Goal: Task Accomplishment & Management: Manage account settings

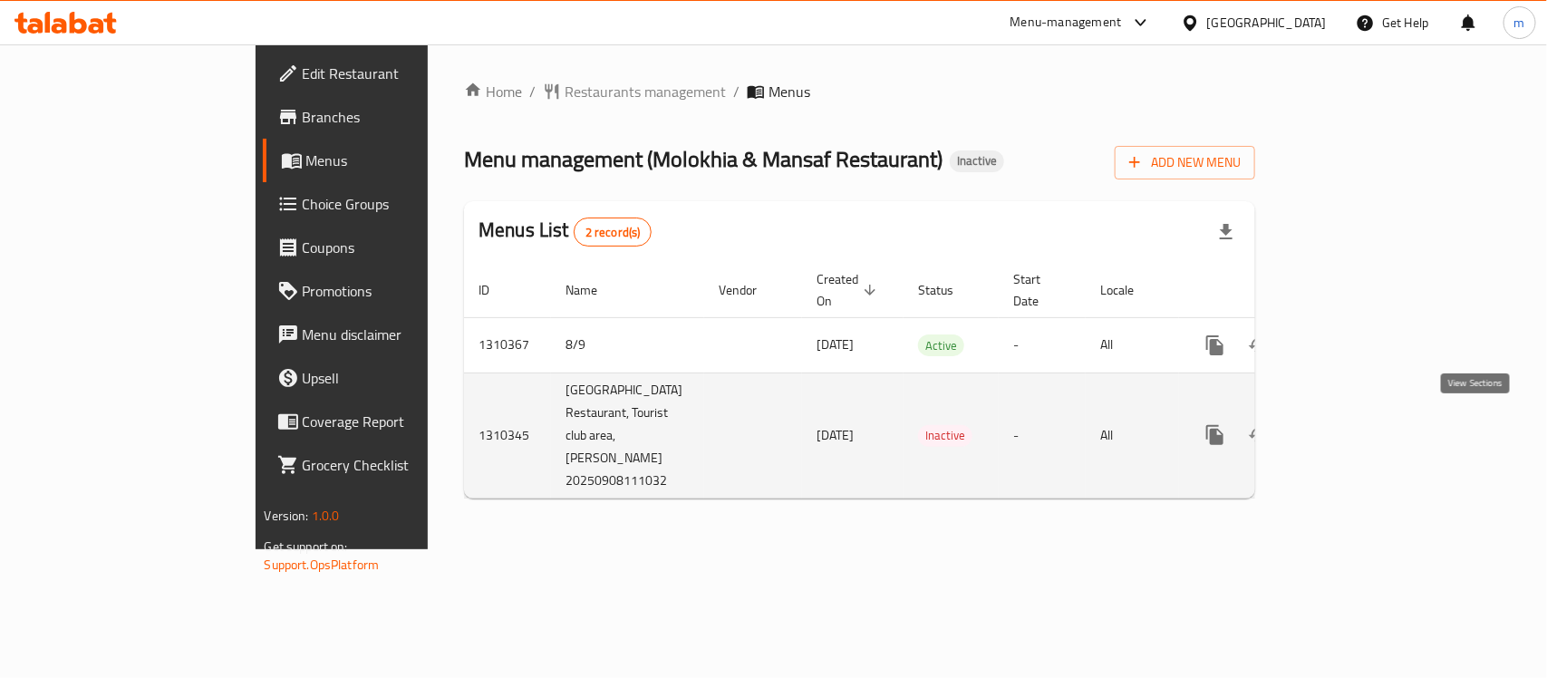
click at [1356, 430] on icon "enhanced table" at bounding box center [1346, 435] width 22 height 22
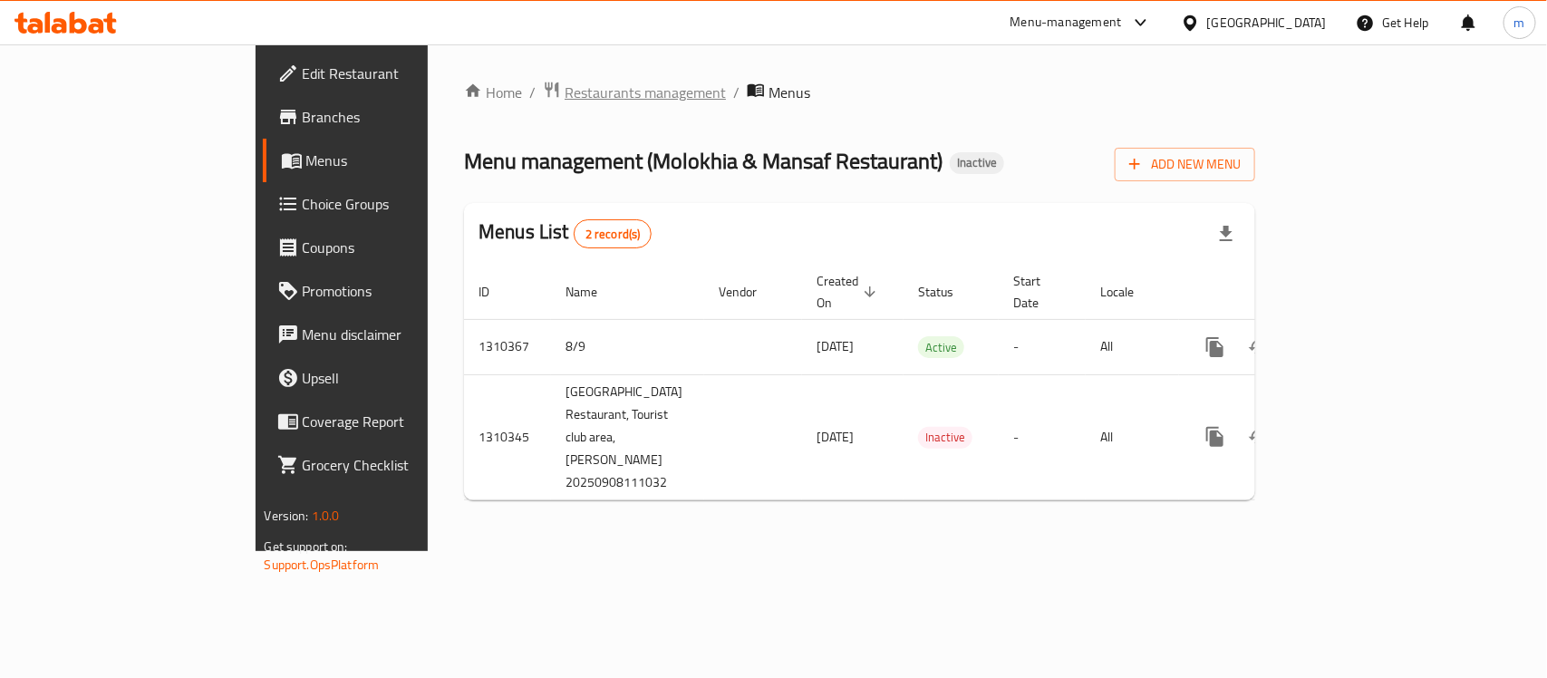
click at [564, 92] on span "Restaurants management" at bounding box center [644, 93] width 161 height 22
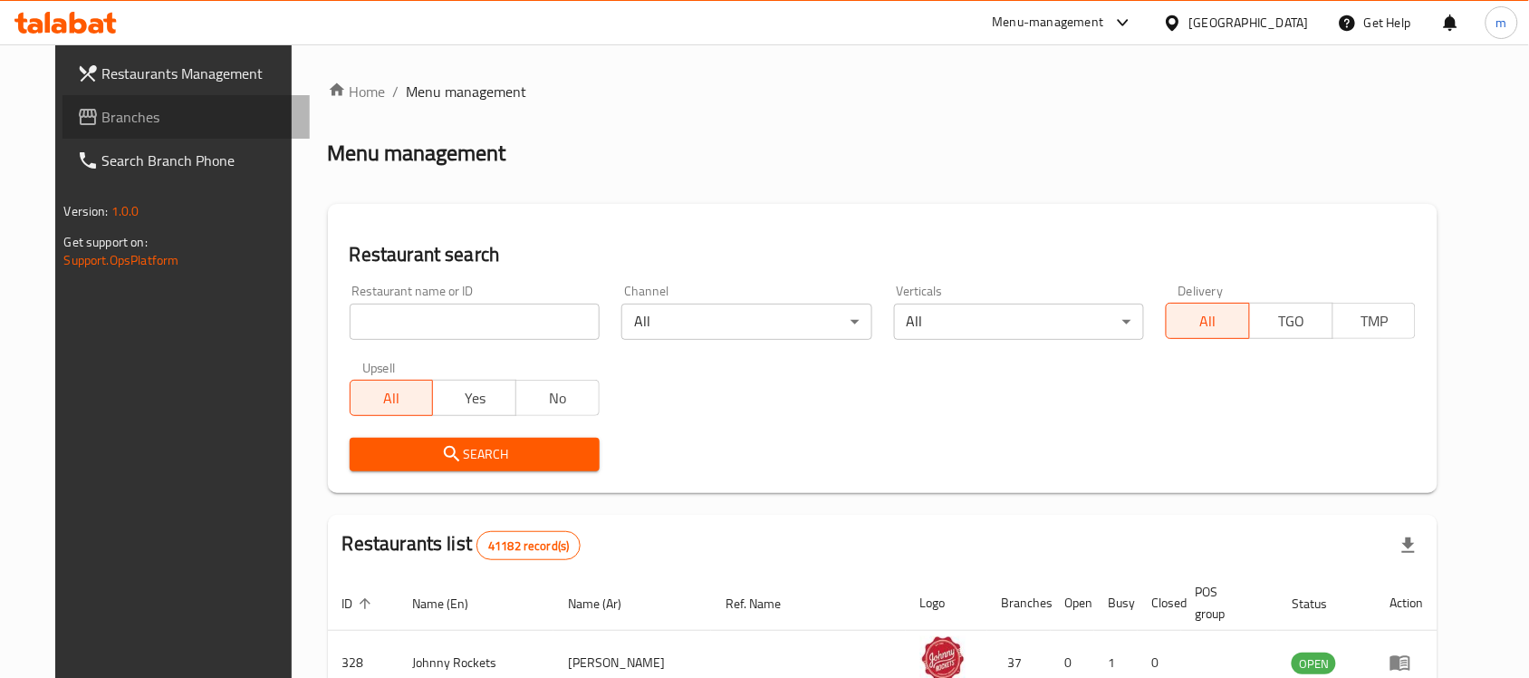
click at [102, 119] on span "Branches" at bounding box center [199, 117] width 194 height 22
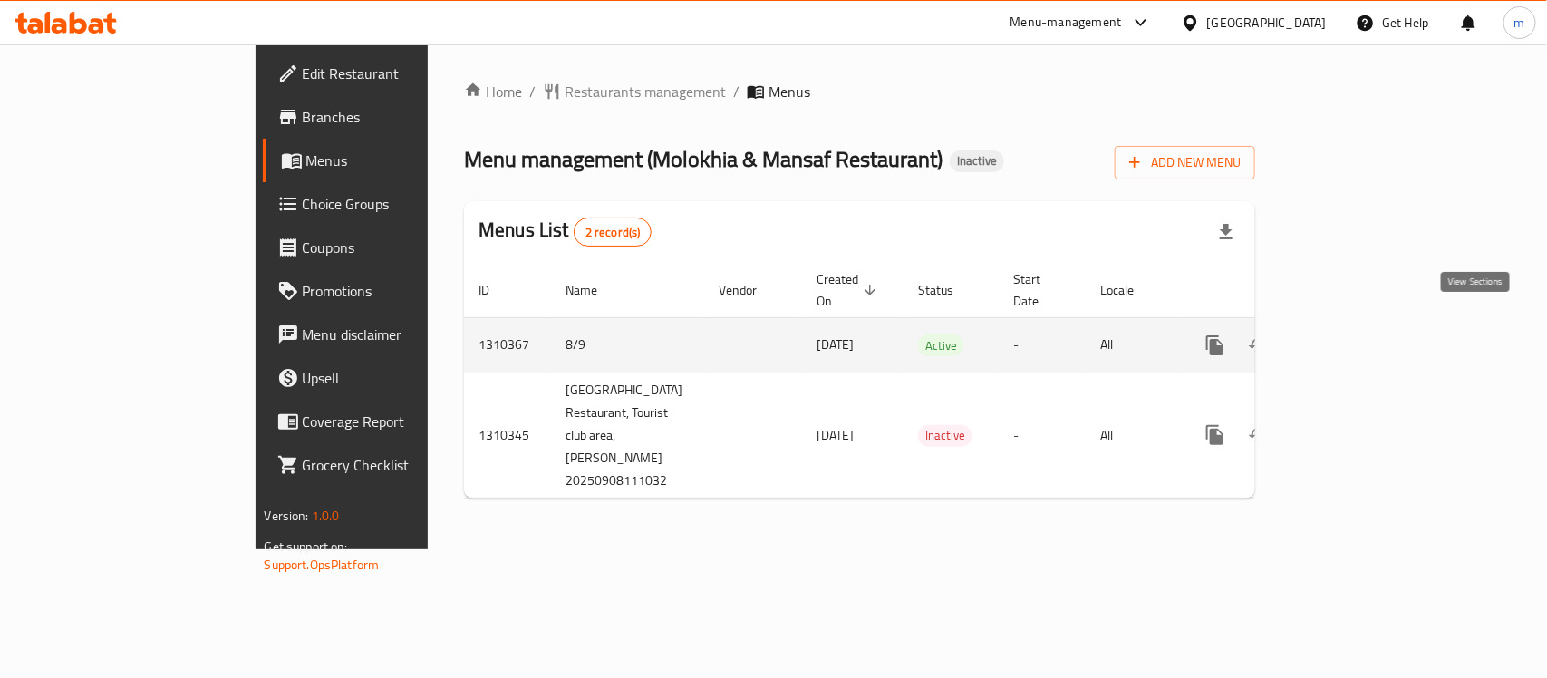
click at [1356, 334] on icon "enhanced table" at bounding box center [1346, 345] width 22 height 22
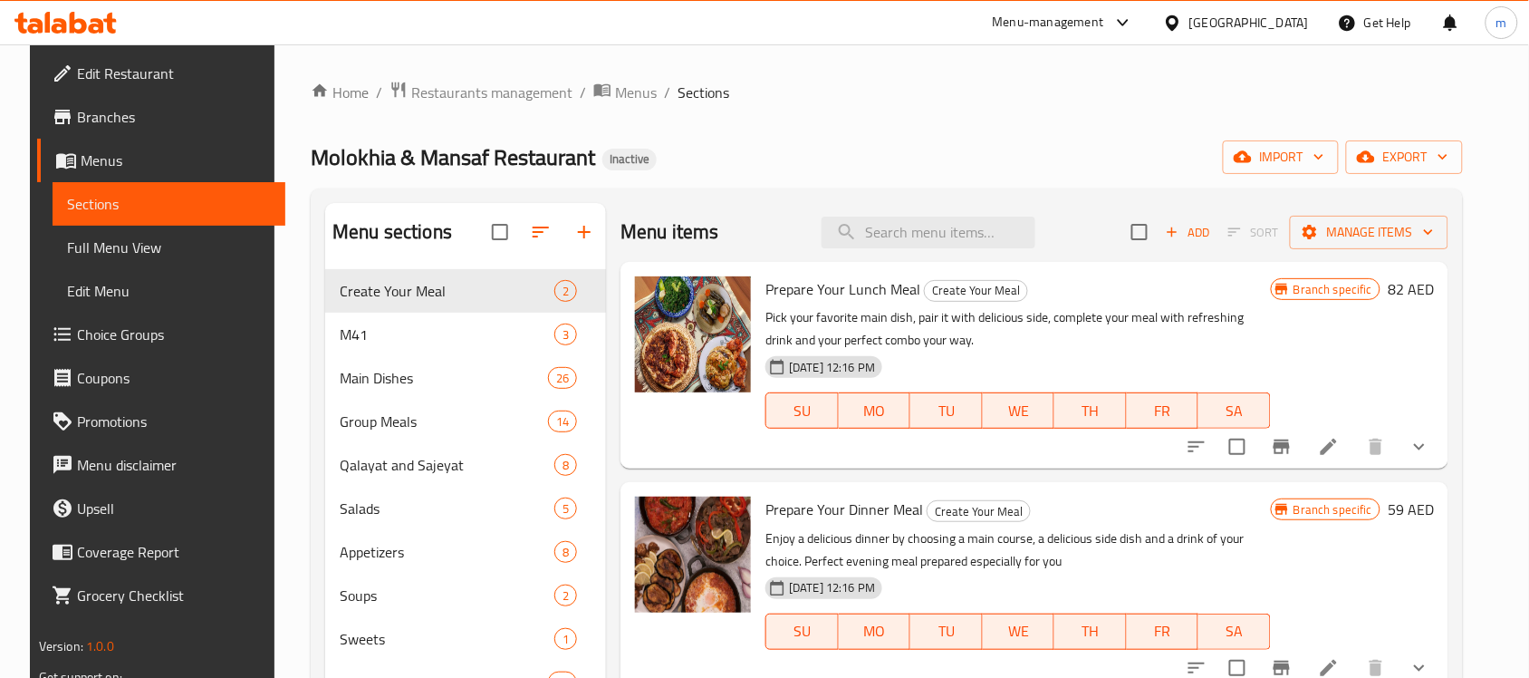
click at [77, 331] on span "Choice Groups" at bounding box center [174, 334] width 194 height 22
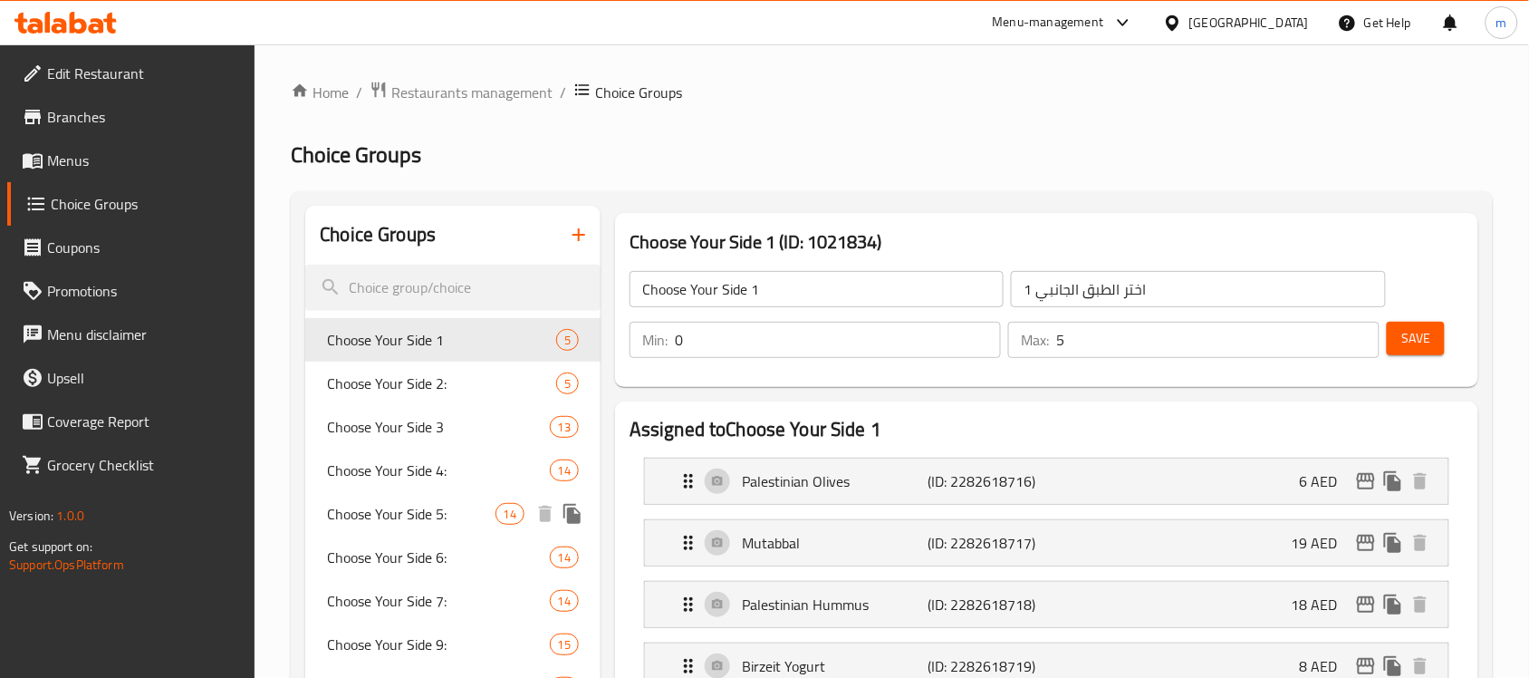
scroll to position [113, 0]
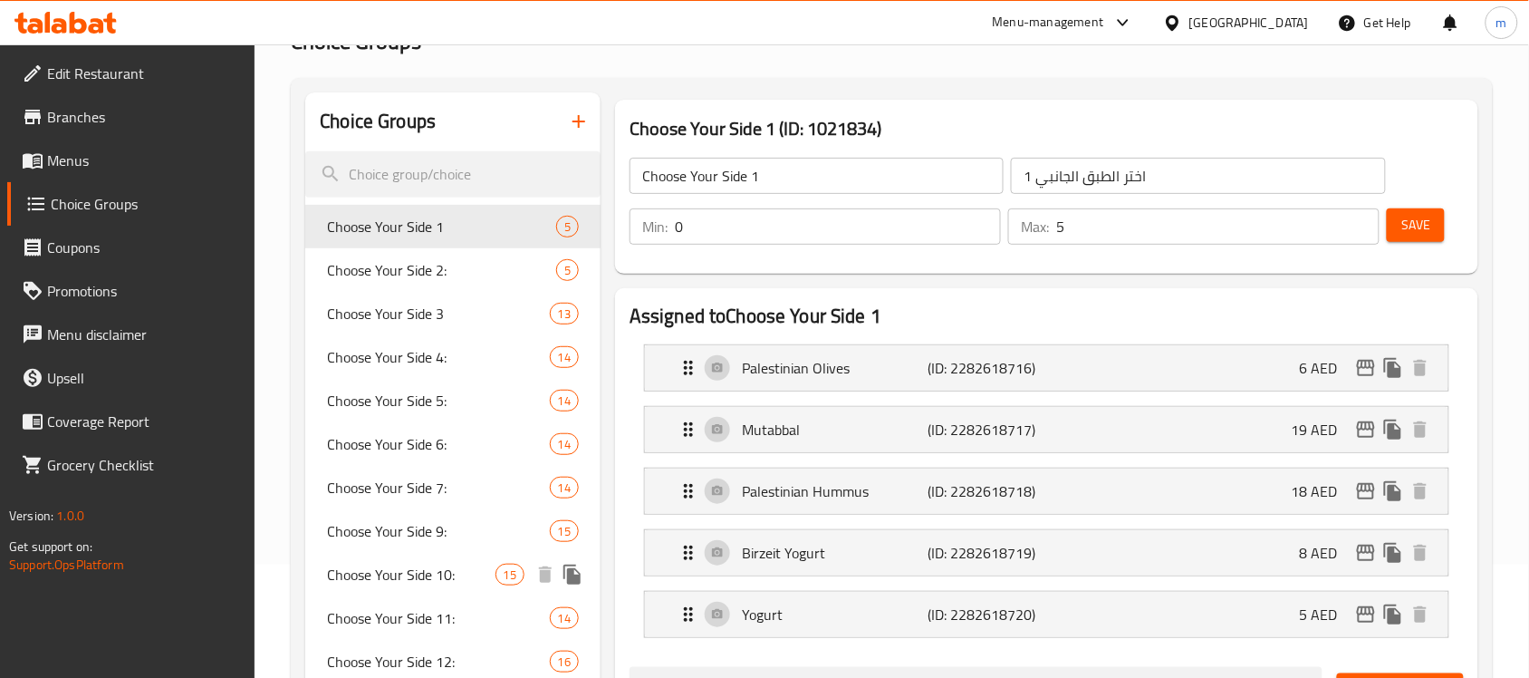
drag, startPoint x: 428, startPoint y: 571, endPoint x: 150, endPoint y: 489, distance: 289.0
click at [428, 571] on span "Choose Your Side 10:" at bounding box center [411, 575] width 168 height 22
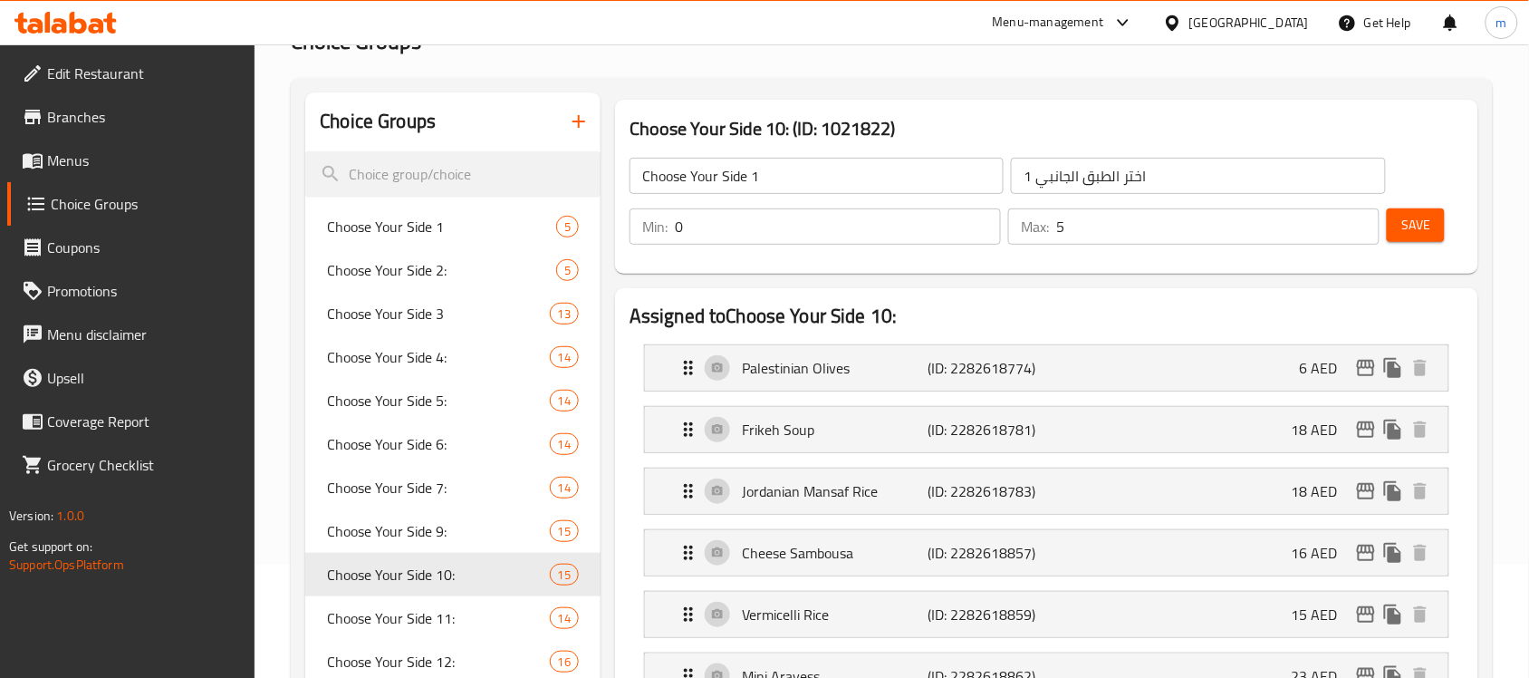
type input "Choose Your Side 10:"
type input "اختر طبق جانبي 10:"
type input "15"
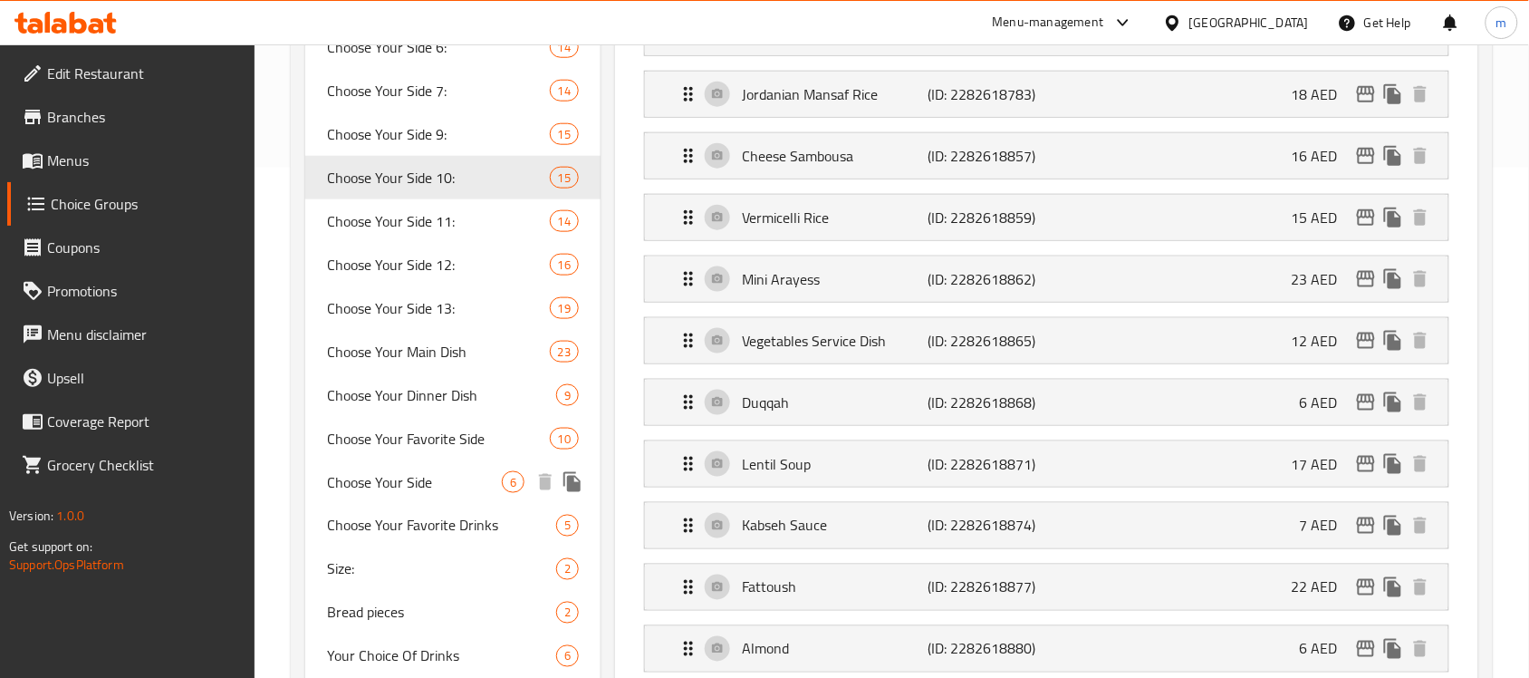
scroll to position [566, 0]
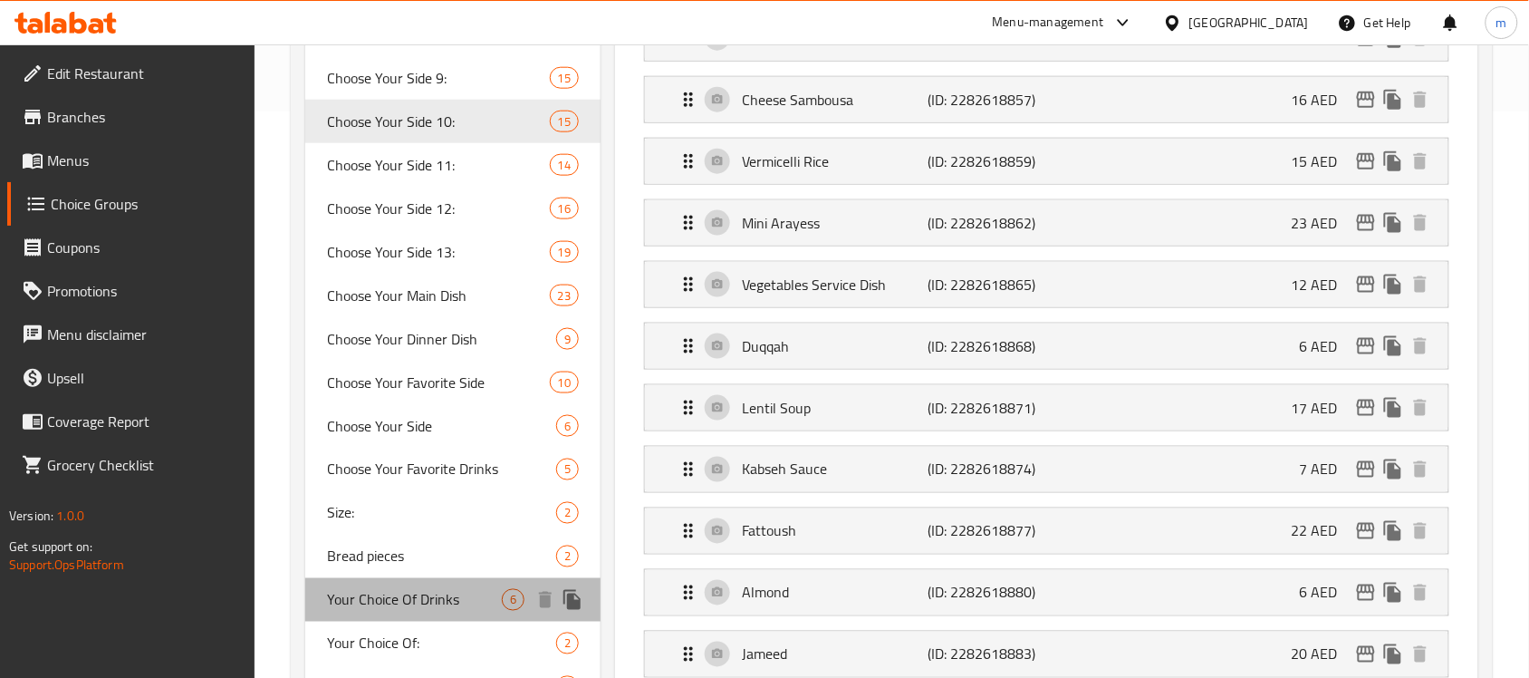
click at [367, 608] on span "Your Choice Of Drinks" at bounding box center [414, 600] width 175 height 22
type input "Your Choice Of Drinks"
type input "اختيارك من المشروبات"
type input "5"
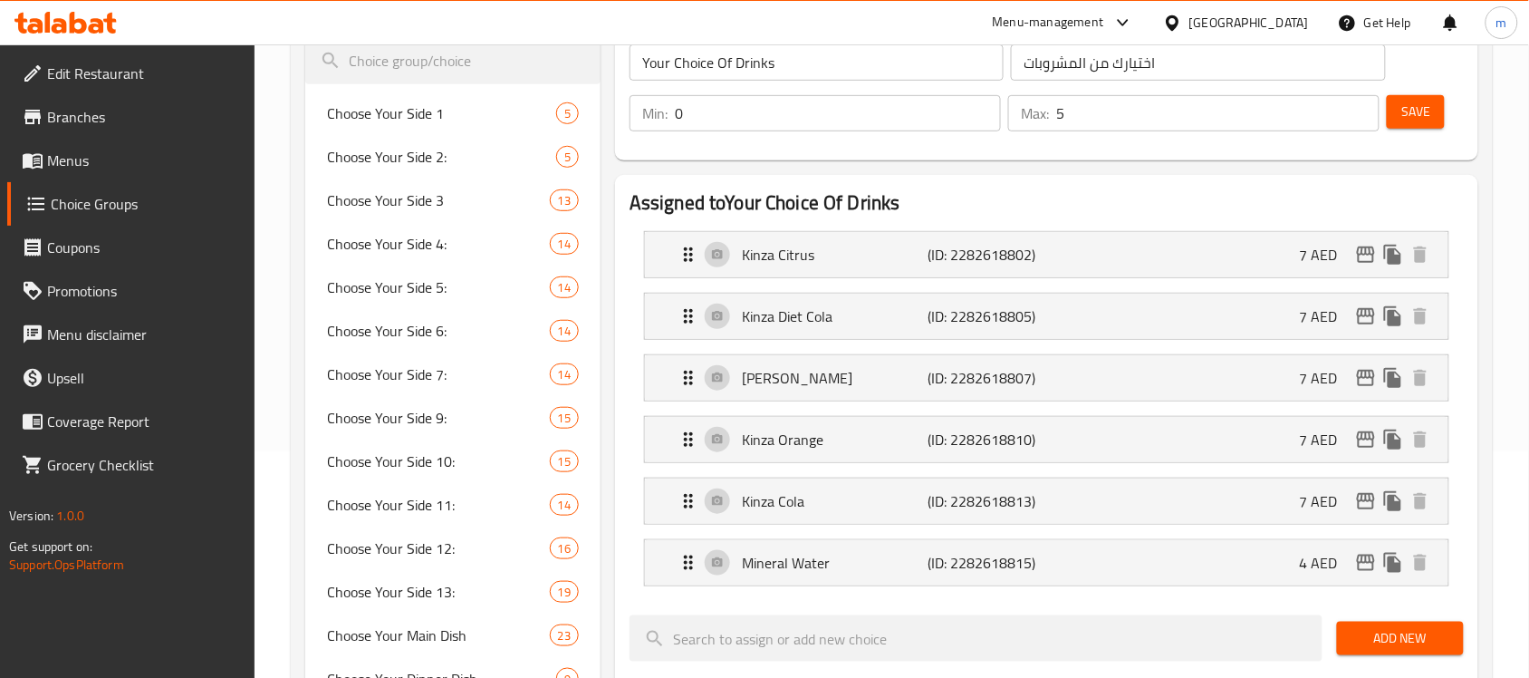
scroll to position [0, 0]
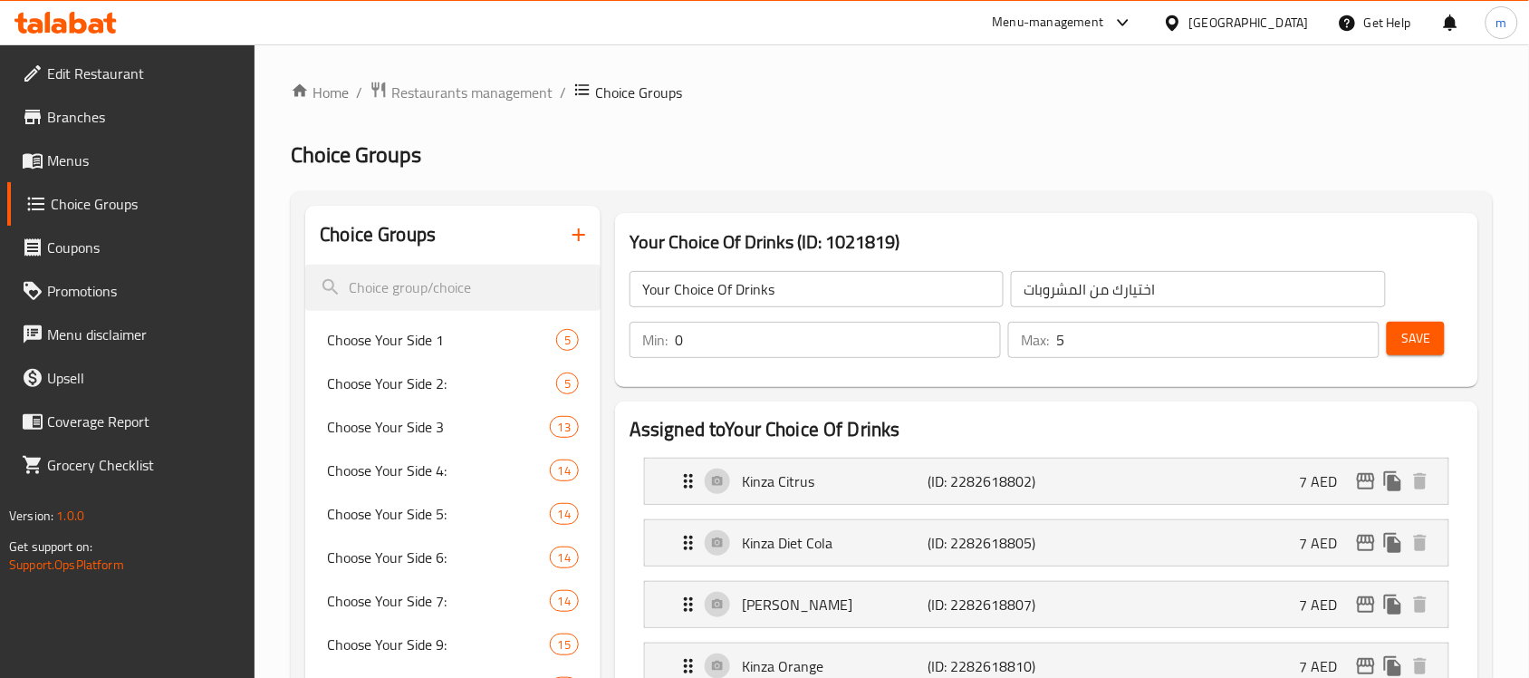
click at [439, 100] on span "Restaurants management" at bounding box center [471, 93] width 161 height 22
